Goal: Task Accomplishment & Management: Manage account settings

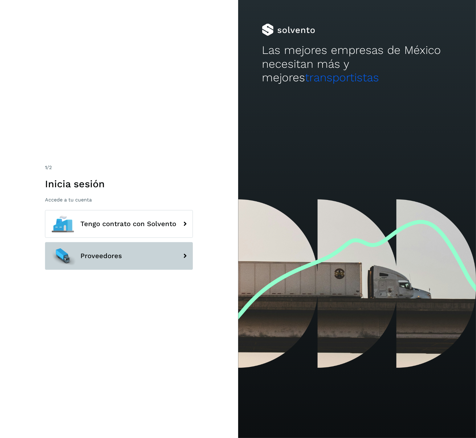
click at [145, 259] on button "Proveedores" at bounding box center [119, 256] width 148 height 28
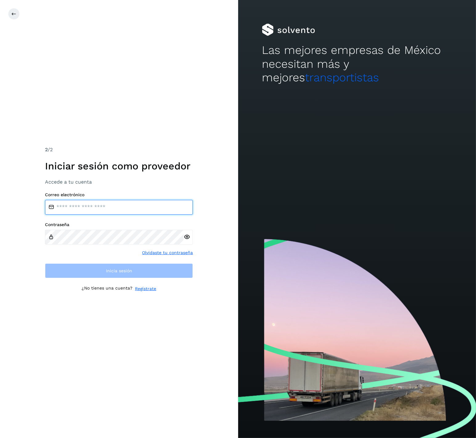
type input "**********"
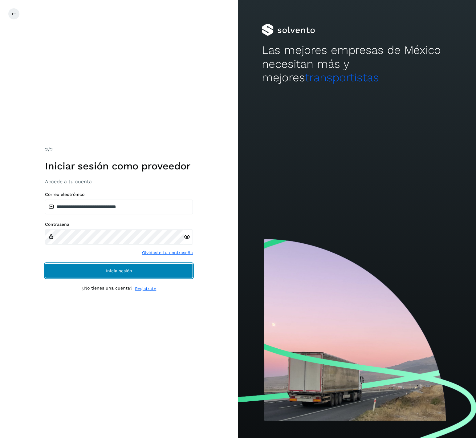
click at [132, 267] on button "Inicia sesión" at bounding box center [119, 270] width 148 height 15
click at [113, 269] on span "Inicia sesión" at bounding box center [119, 271] width 26 height 4
click at [105, 266] on button "Inicia sesión" at bounding box center [119, 270] width 148 height 15
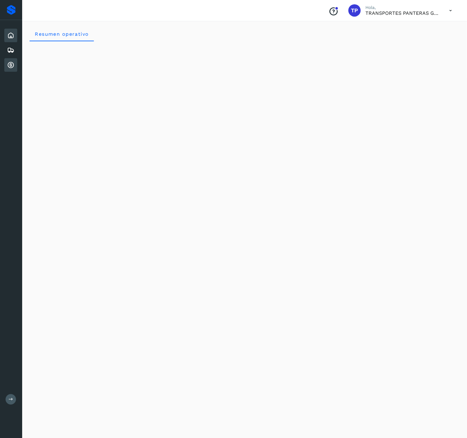
click at [12, 68] on icon at bounding box center [10, 64] width 7 height 7
